Goal: Check status: Check status

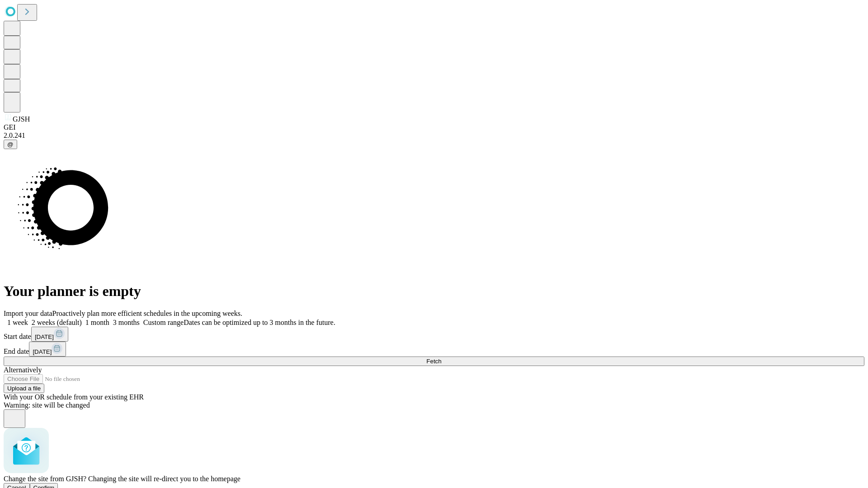
click at [55, 485] on span "Confirm" at bounding box center [43, 488] width 21 height 7
click at [28, 319] on label "1 week" at bounding box center [16, 323] width 24 height 8
click at [441, 358] on span "Fetch" at bounding box center [433, 361] width 15 height 7
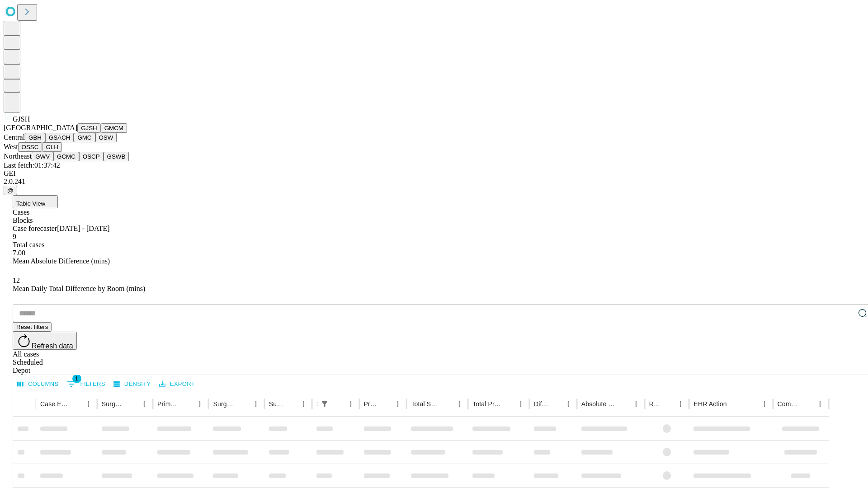
click at [101, 133] on button "GMCM" at bounding box center [114, 127] width 26 height 9
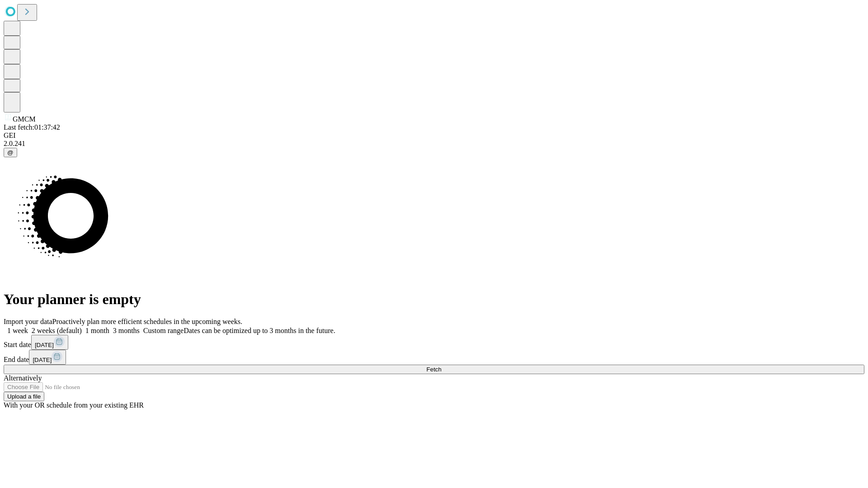
click at [28, 327] on label "1 week" at bounding box center [16, 331] width 24 height 8
click at [441, 366] on span "Fetch" at bounding box center [433, 369] width 15 height 7
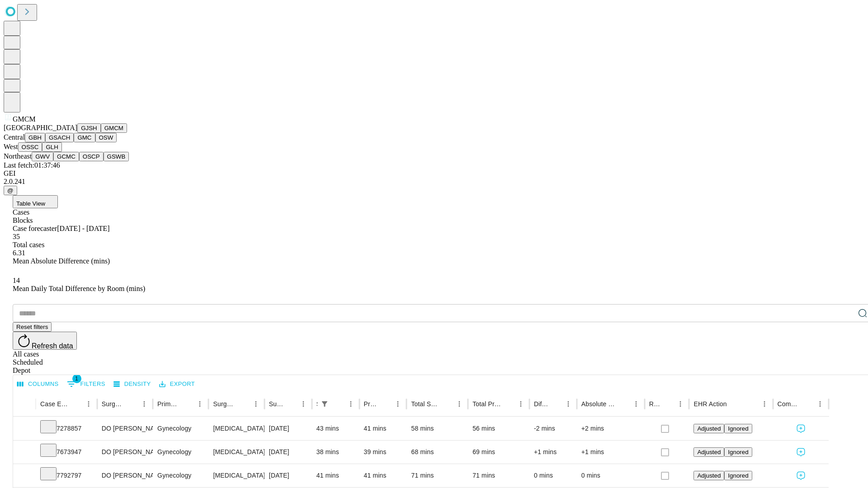
click at [45, 142] on button "GBH" at bounding box center [35, 137] width 20 height 9
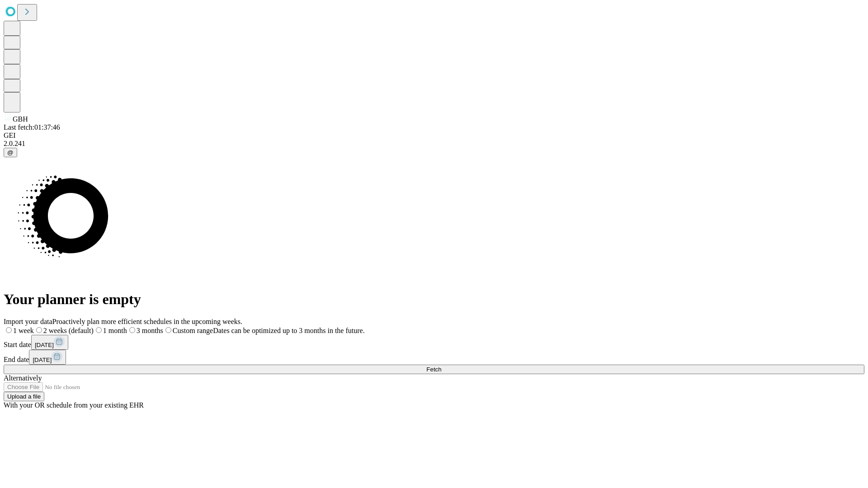
click at [34, 327] on label "1 week" at bounding box center [19, 331] width 30 height 8
click at [441, 366] on span "Fetch" at bounding box center [433, 369] width 15 height 7
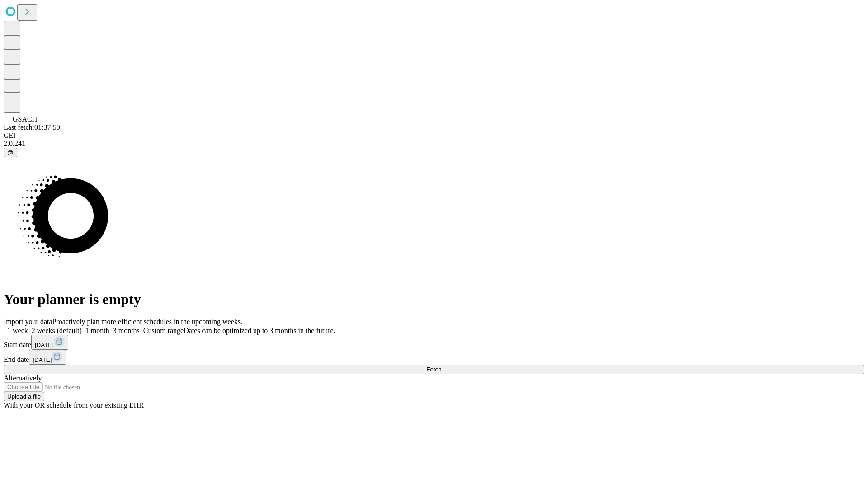
click at [441, 366] on span "Fetch" at bounding box center [433, 369] width 15 height 7
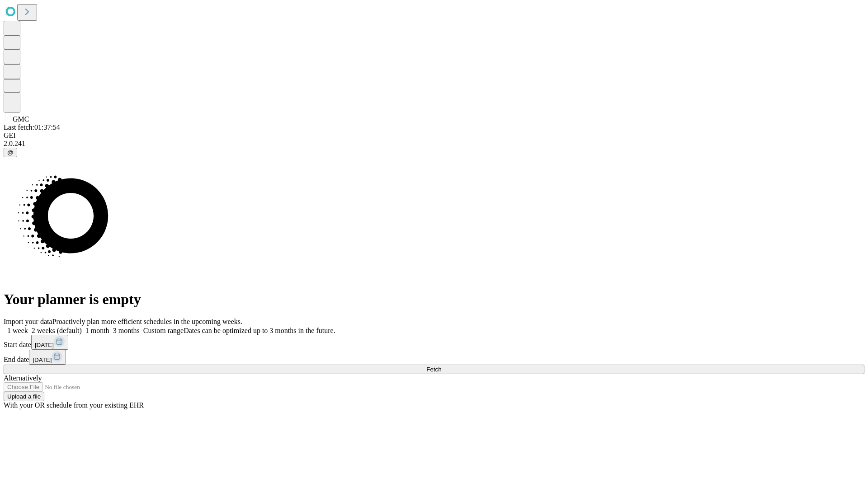
click at [28, 327] on label "1 week" at bounding box center [16, 331] width 24 height 8
click at [441, 366] on span "Fetch" at bounding box center [433, 369] width 15 height 7
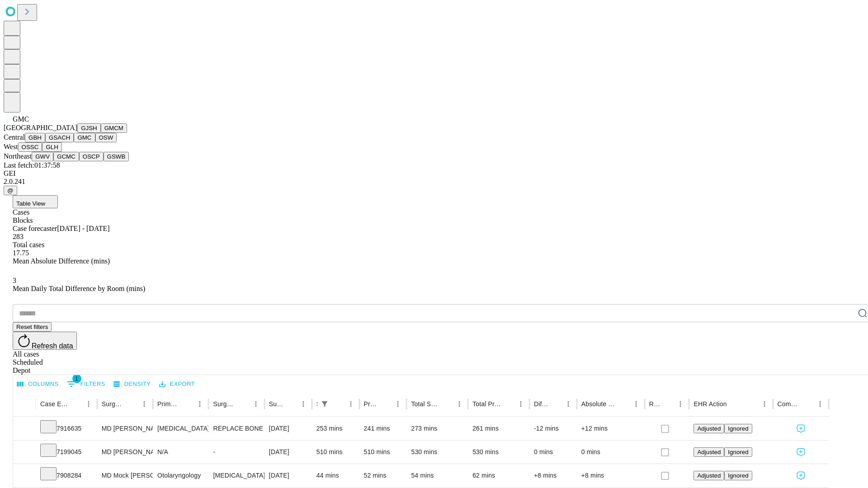
click at [95, 142] on button "OSW" at bounding box center [106, 137] width 22 height 9
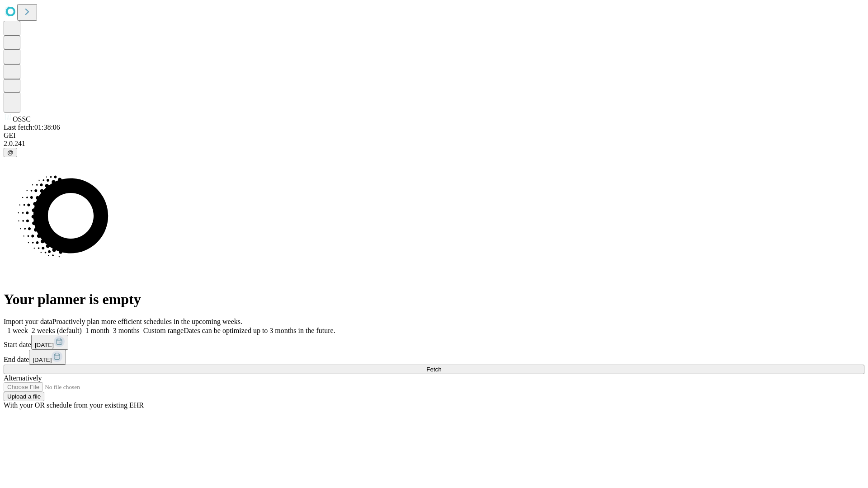
click at [441, 366] on span "Fetch" at bounding box center [433, 369] width 15 height 7
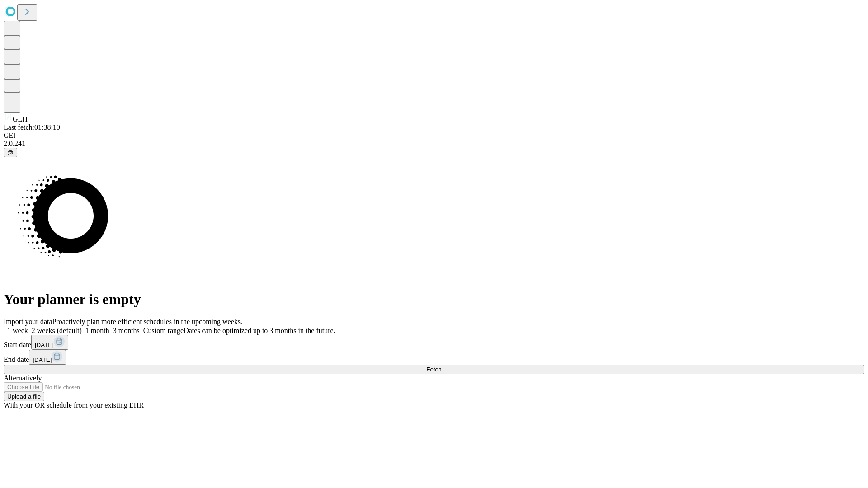
click at [28, 327] on label "1 week" at bounding box center [16, 331] width 24 height 8
click at [441, 366] on span "Fetch" at bounding box center [433, 369] width 15 height 7
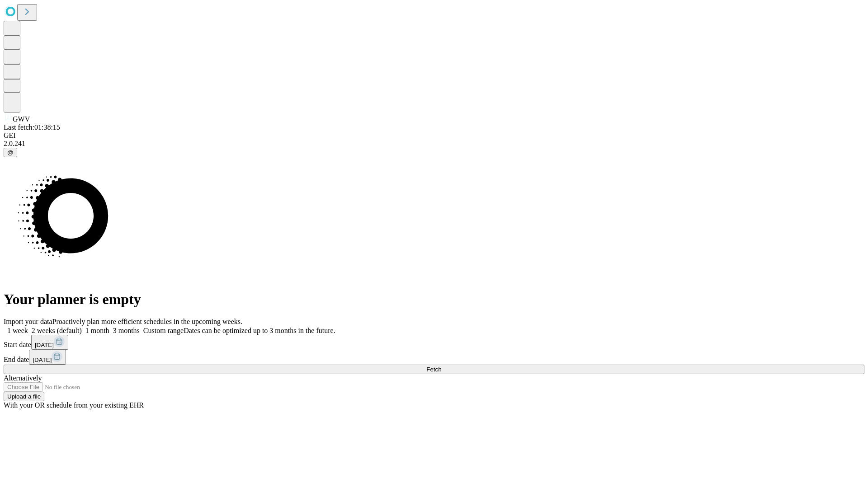
click at [28, 327] on label "1 week" at bounding box center [16, 331] width 24 height 8
click at [441, 366] on span "Fetch" at bounding box center [433, 369] width 15 height 7
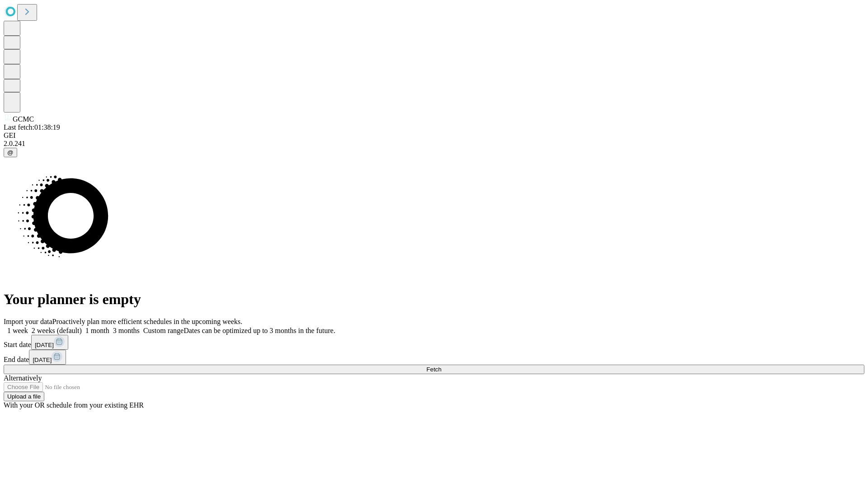
click at [28, 327] on label "1 week" at bounding box center [16, 331] width 24 height 8
click at [441, 366] on span "Fetch" at bounding box center [433, 369] width 15 height 7
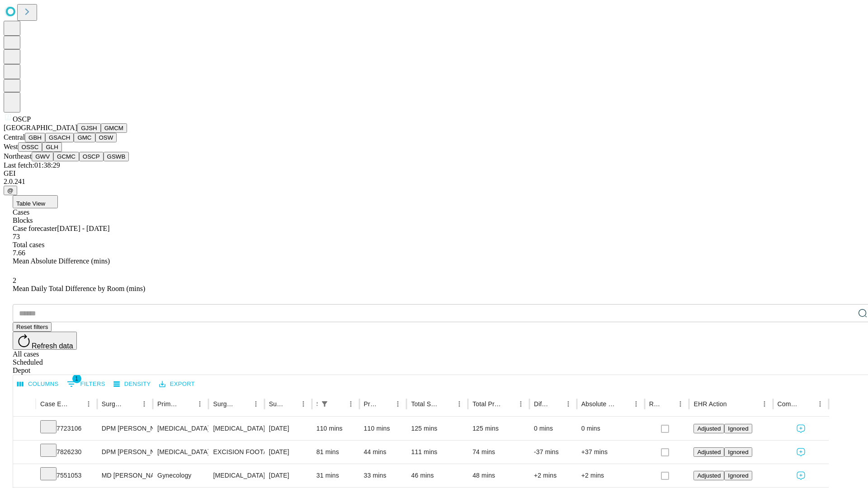
click at [104, 161] on button "GSWB" at bounding box center [117, 156] width 26 height 9
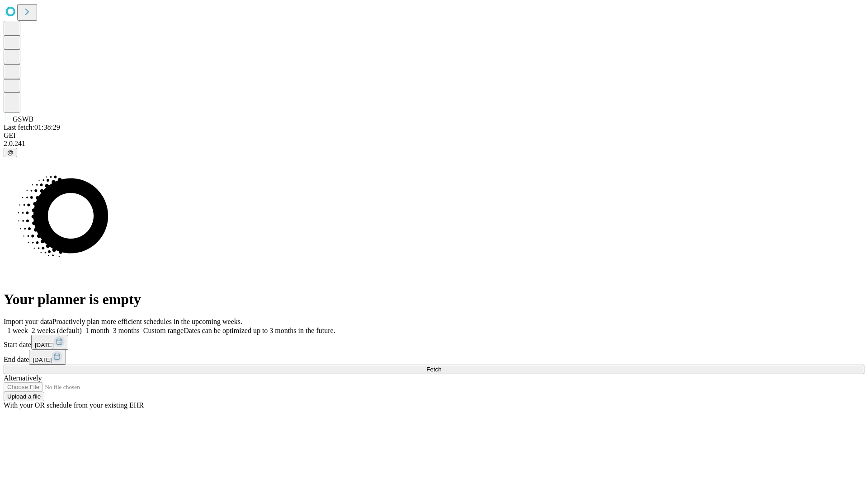
click at [28, 327] on label "1 week" at bounding box center [16, 331] width 24 height 8
click at [441, 366] on span "Fetch" at bounding box center [433, 369] width 15 height 7
